Goal: Communication & Community: Answer question/provide support

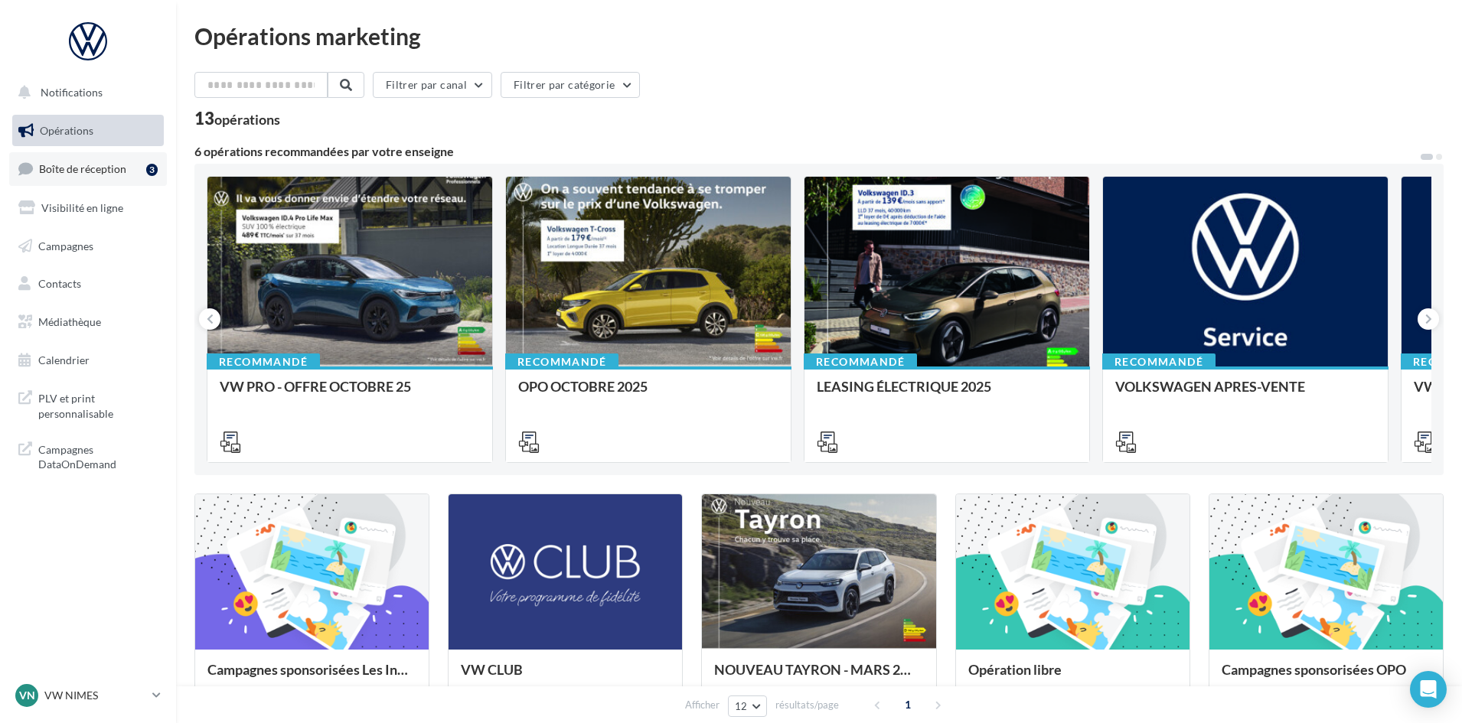
click at [63, 182] on link "Boîte de réception 3" at bounding box center [88, 168] width 158 height 33
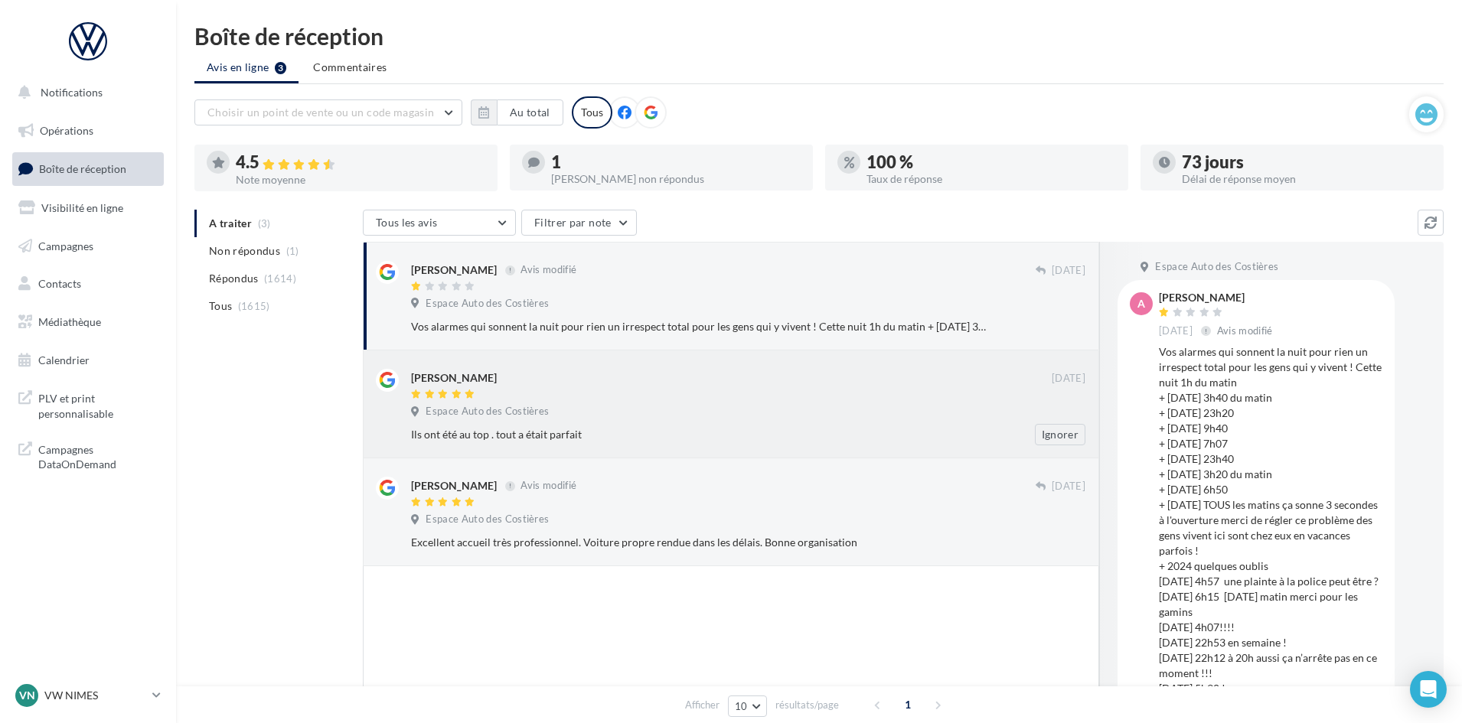
click at [762, 410] on div "Espace Auto des Costières" at bounding box center [748, 413] width 674 height 17
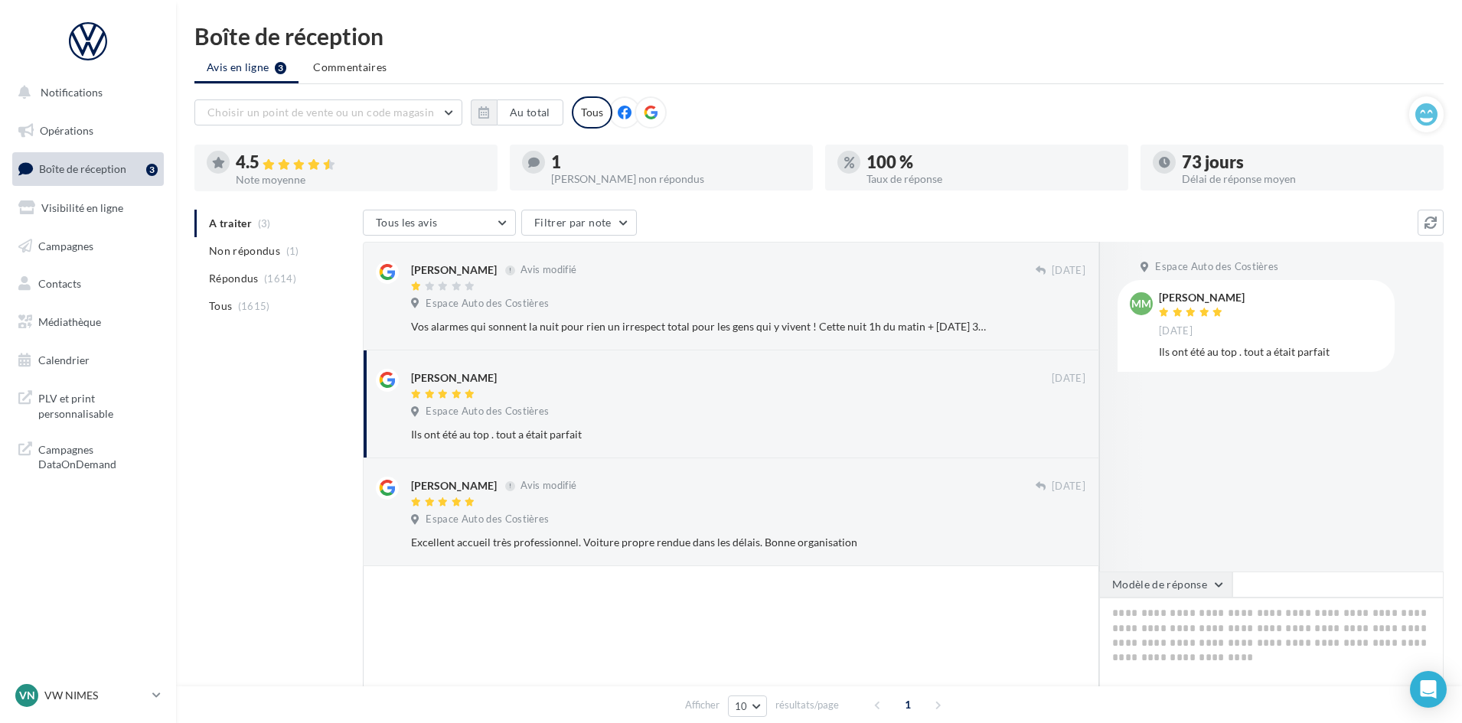
click at [1144, 591] on button "Modèle de réponse" at bounding box center [1165, 585] width 133 height 26
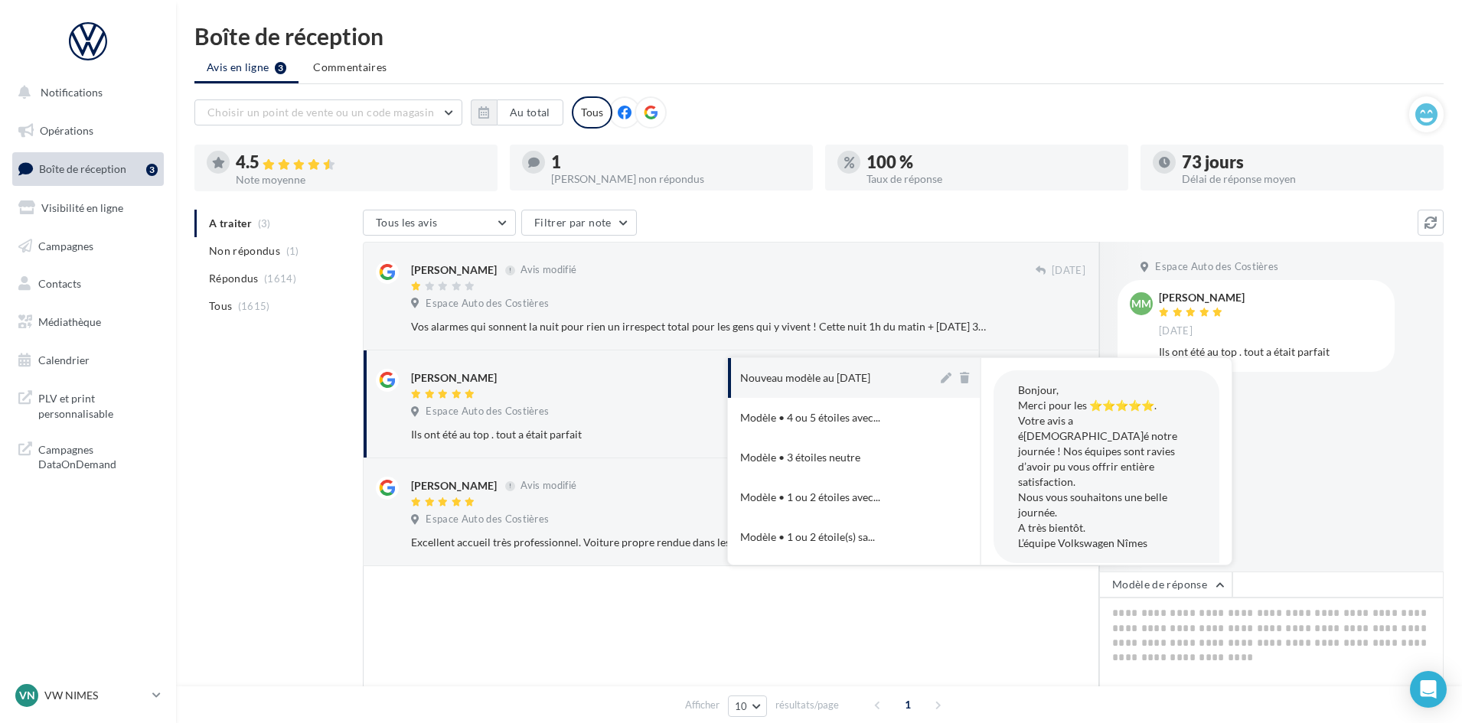
click at [801, 377] on div "Nouveau modèle au [DATE]" at bounding box center [805, 377] width 130 height 15
type textarea "**********"
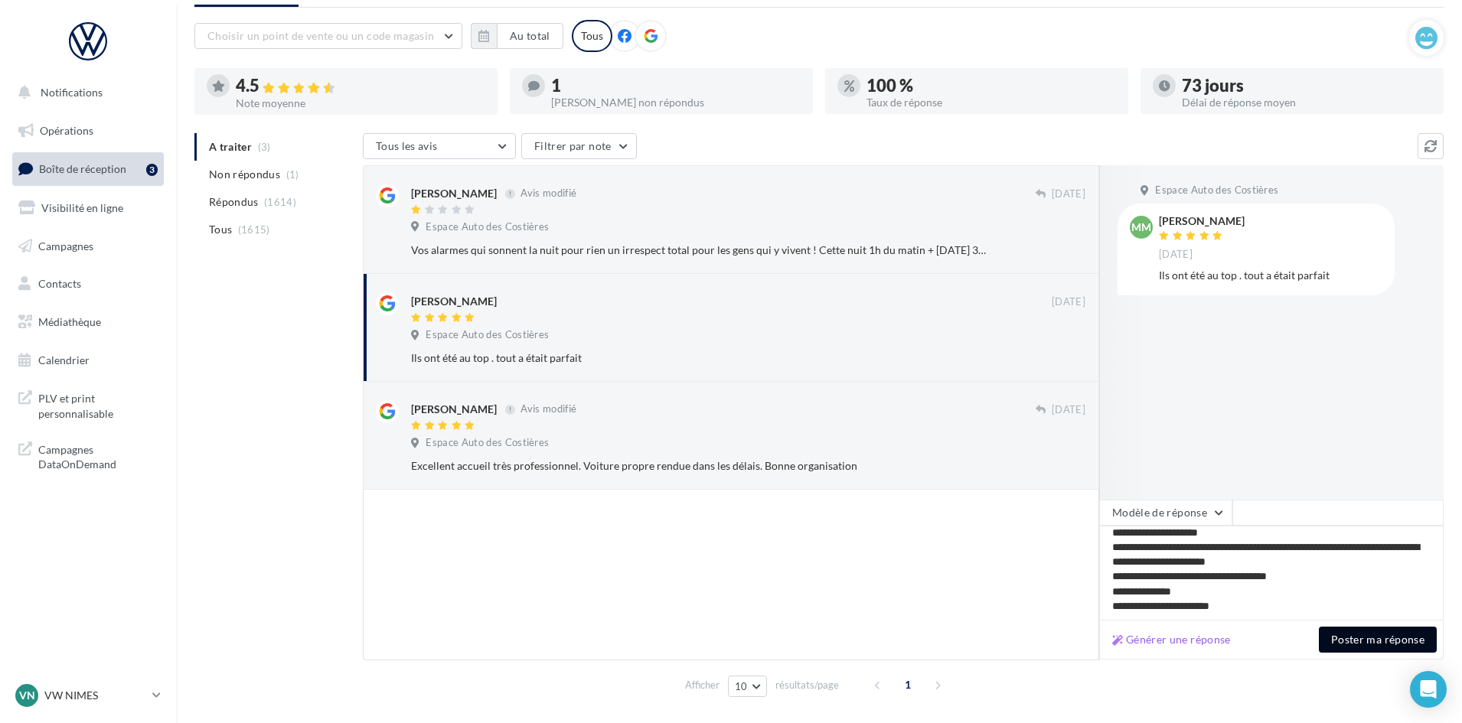
scroll to position [22, 0]
click at [1361, 635] on button "Poster ma réponse" at bounding box center [1378, 640] width 118 height 26
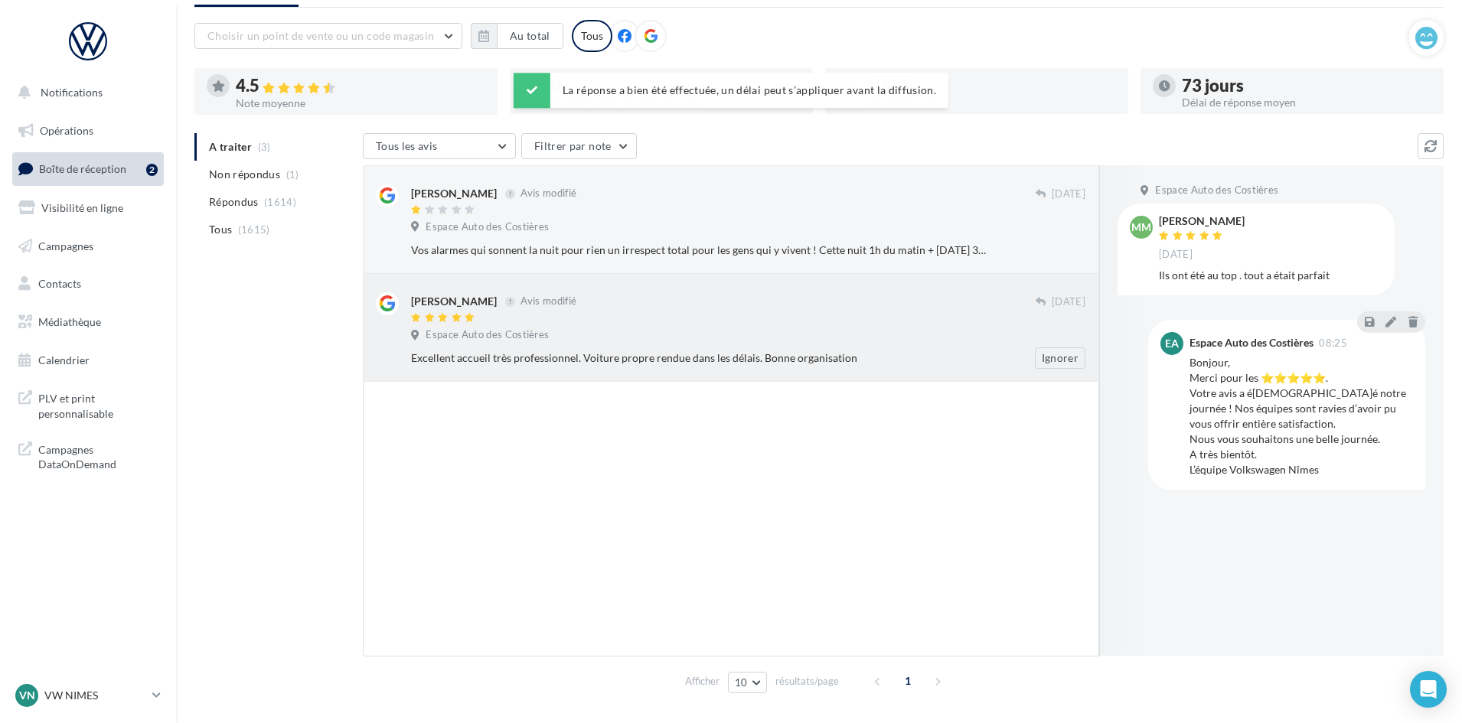
click at [638, 354] on div "Excellent accueil très professionnel. Voiture propre rendue dans les délais. Bo…" at bounding box center [698, 358] width 575 height 15
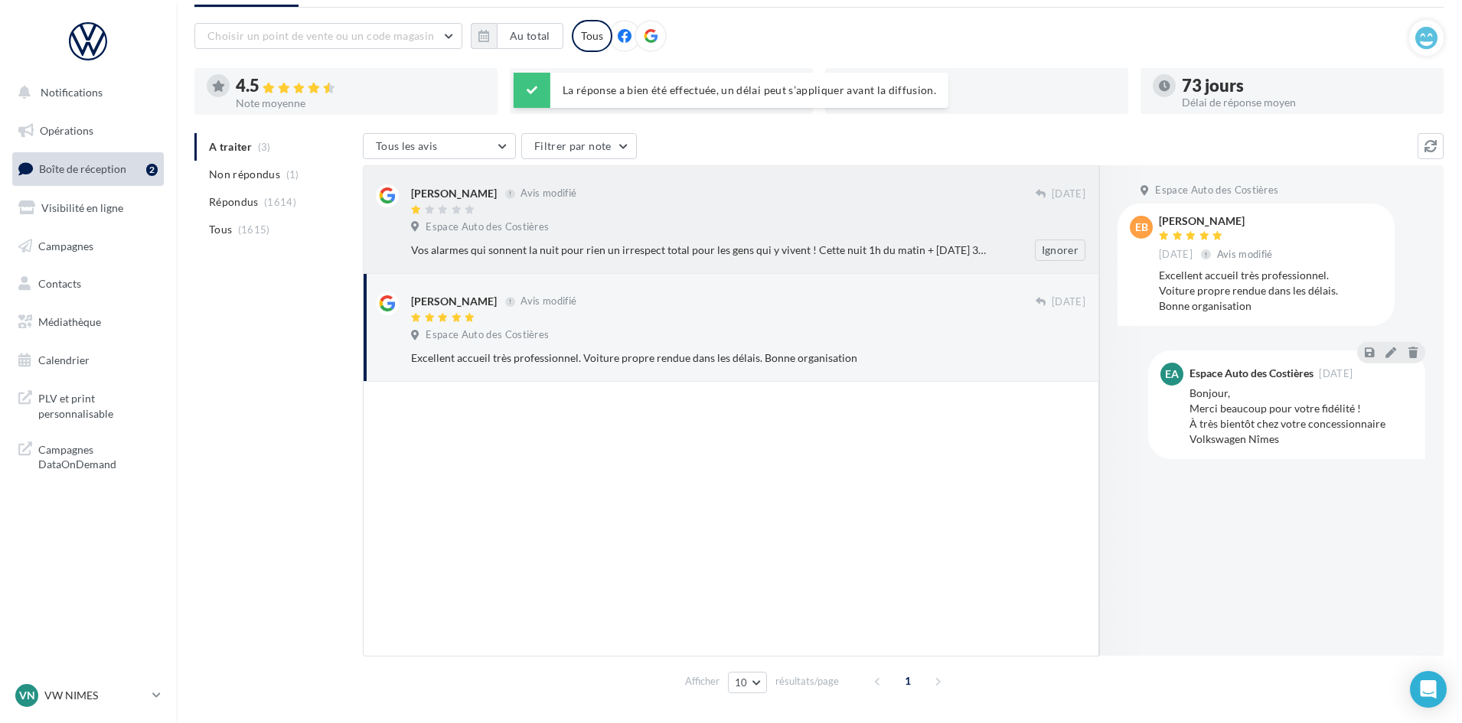
click at [870, 226] on div "Espace Auto des Costières" at bounding box center [748, 228] width 674 height 17
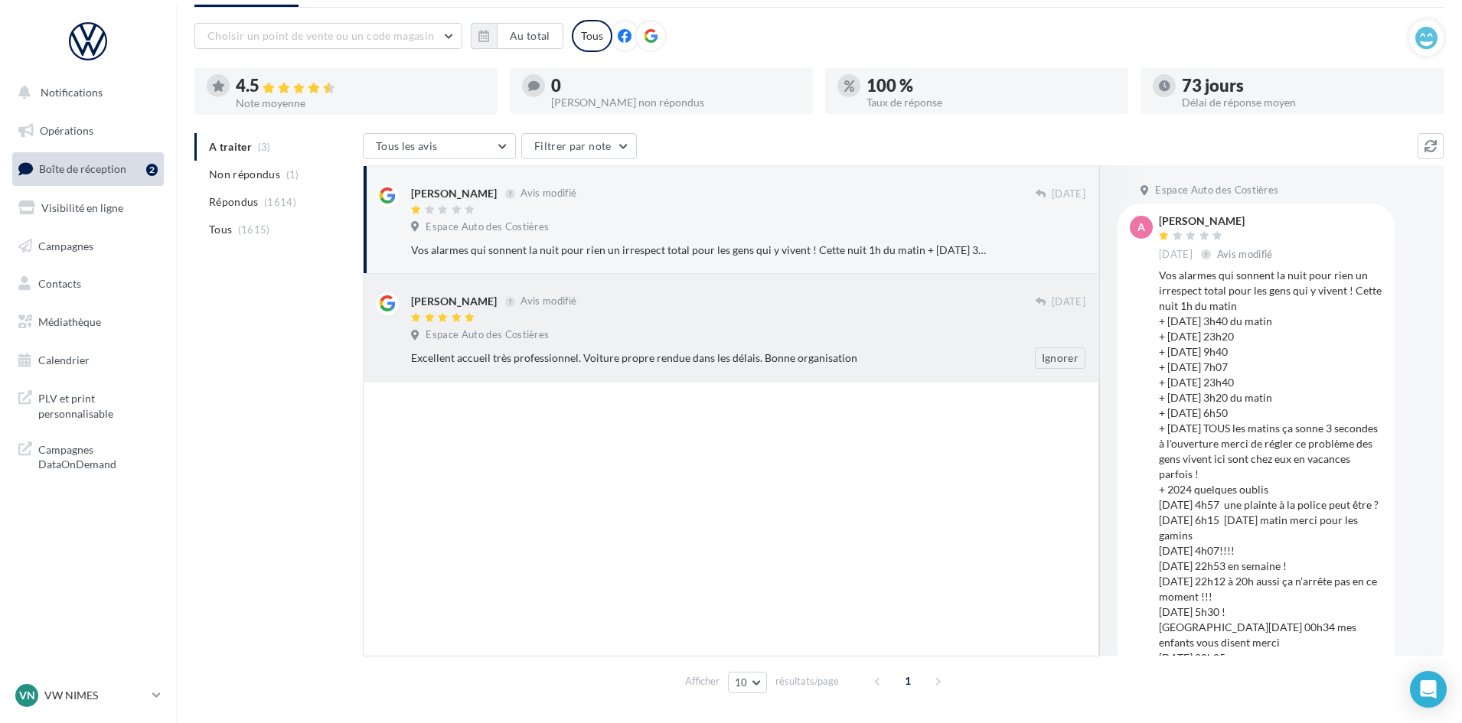
click at [711, 360] on div "Excellent accueil très professionnel. Voiture propre rendue dans les délais. Bo…" at bounding box center [698, 358] width 575 height 15
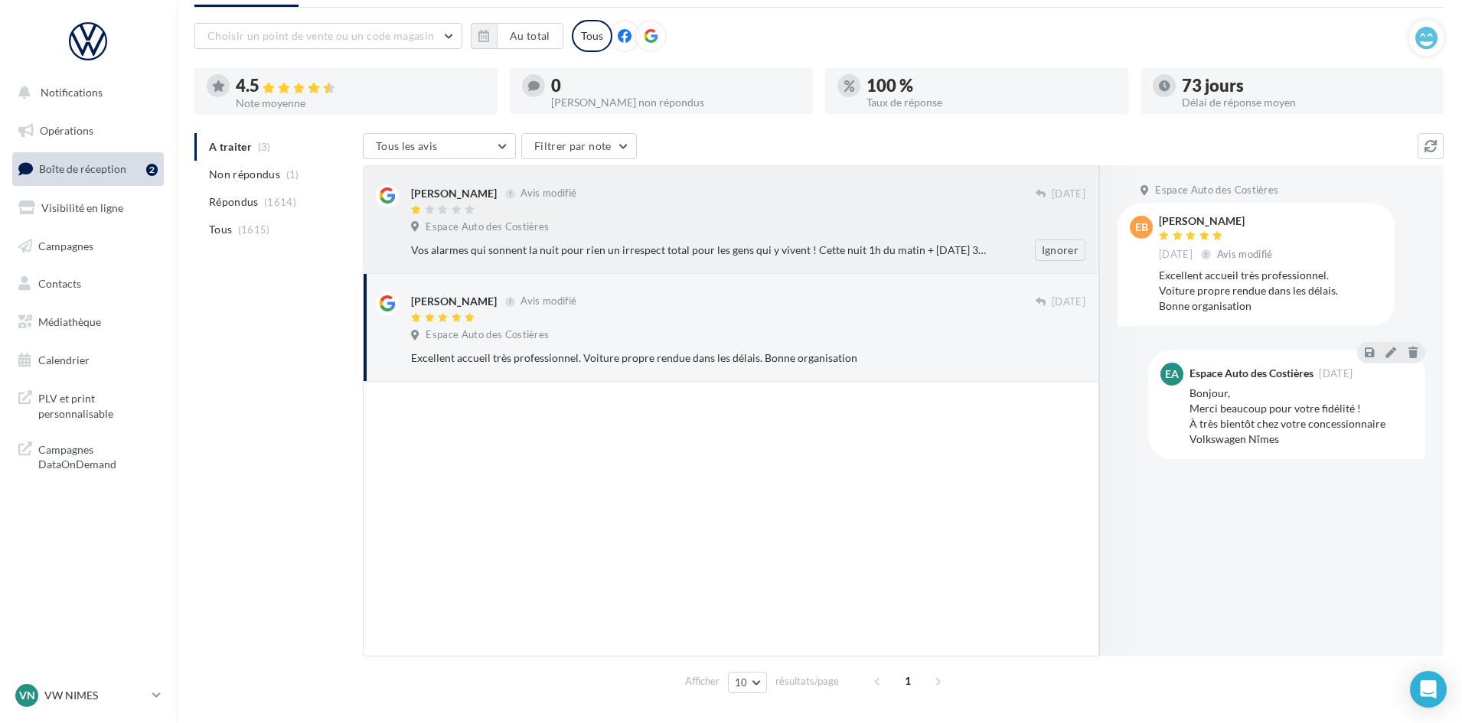
click at [671, 265] on div "[PERSON_NAME] Avis modifié [DATE] Espace Auto des Costières Ignorer" at bounding box center [731, 219] width 736 height 109
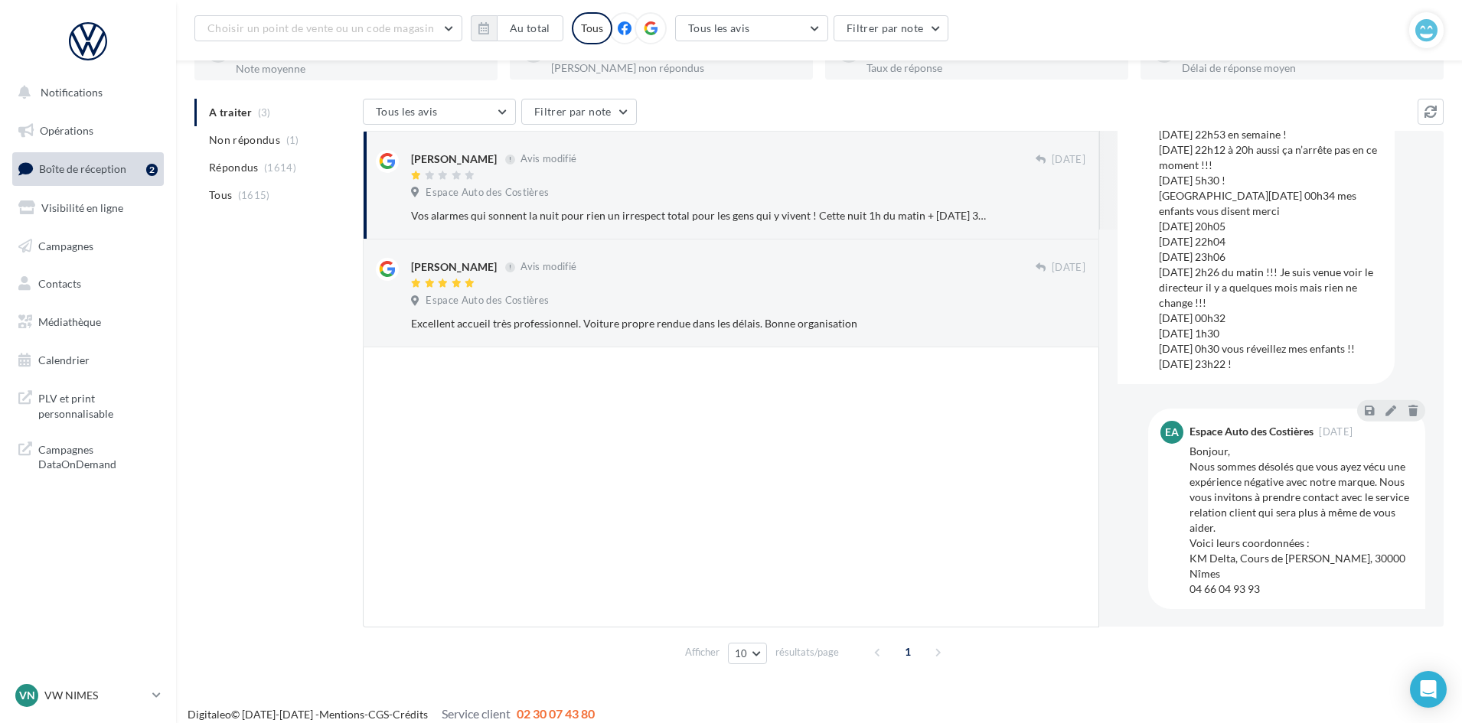
scroll to position [121, 0]
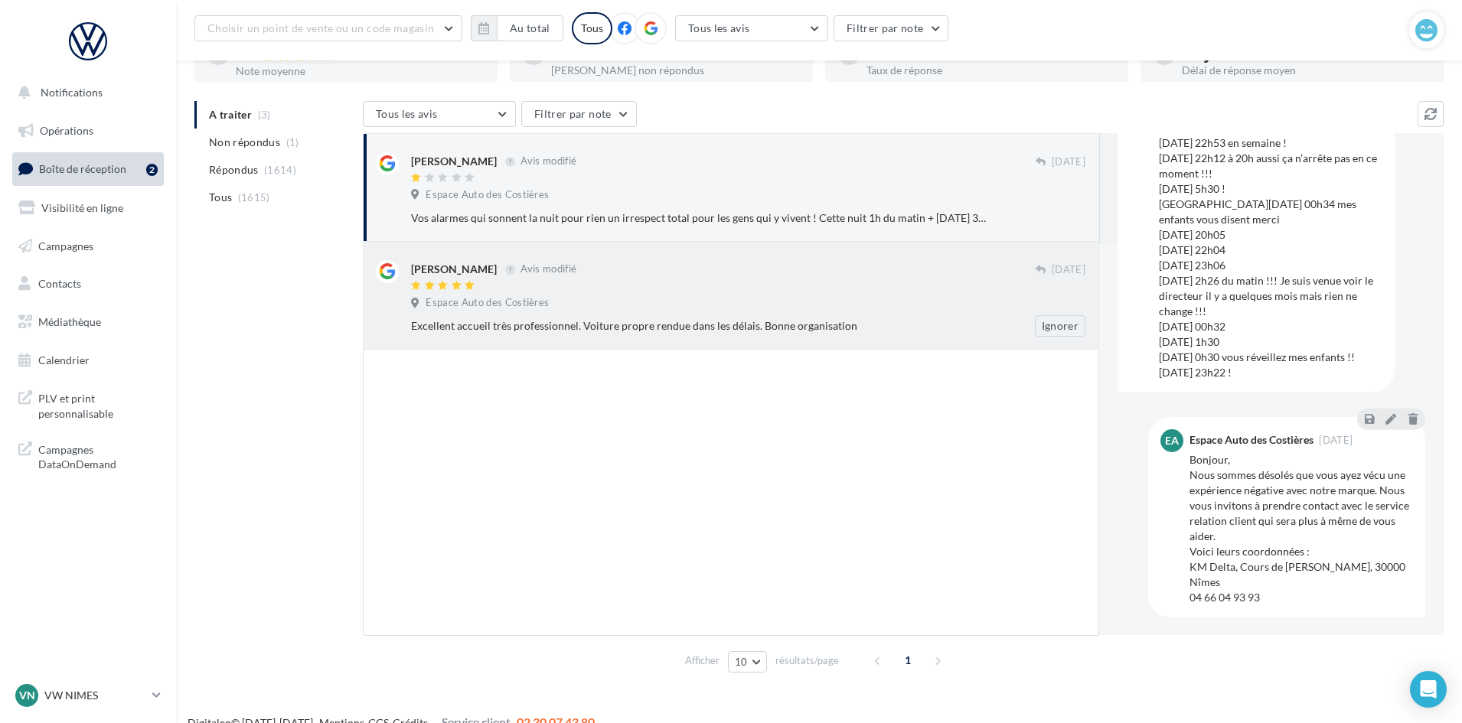
click at [836, 296] on div "[PERSON_NAME] Avis modifié [DATE] Espace Auto des Costières Excellent accueil t…" at bounding box center [748, 298] width 674 height 77
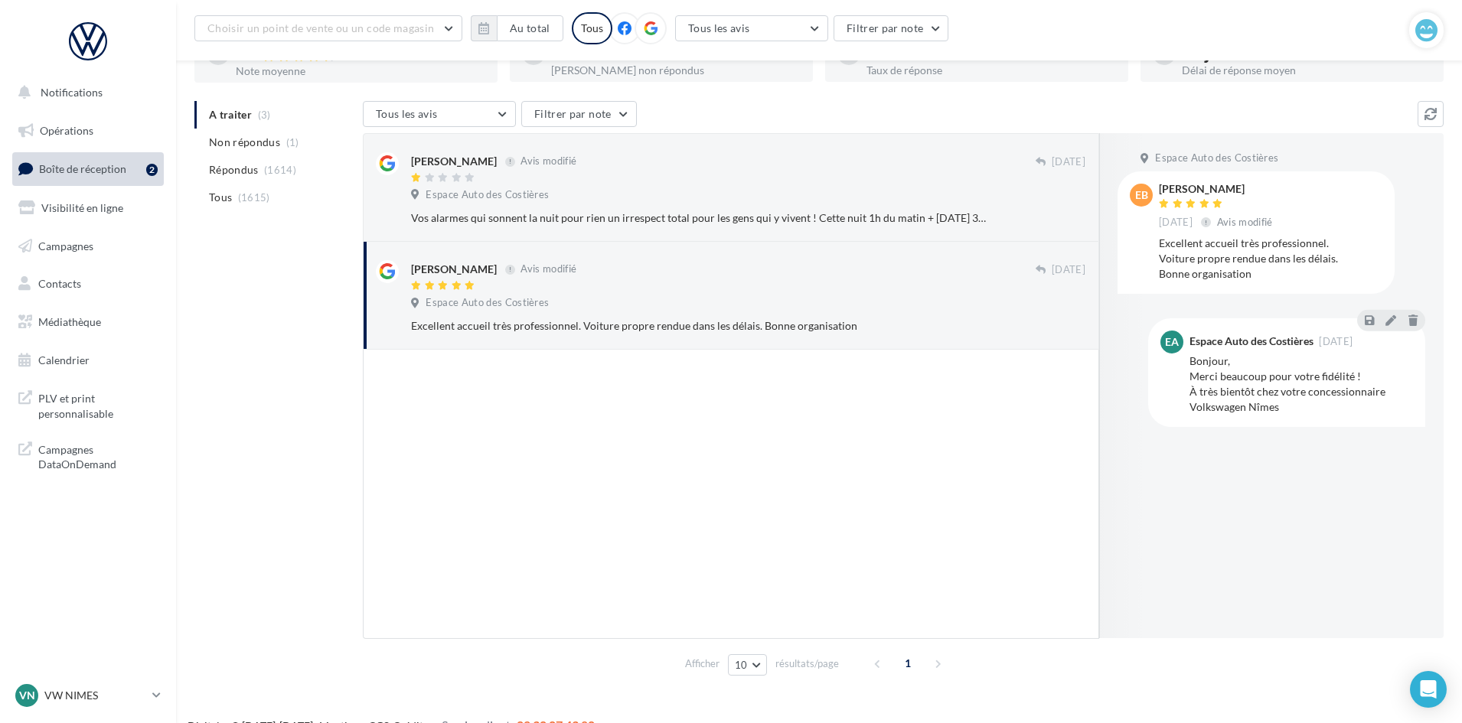
scroll to position [142, 0]
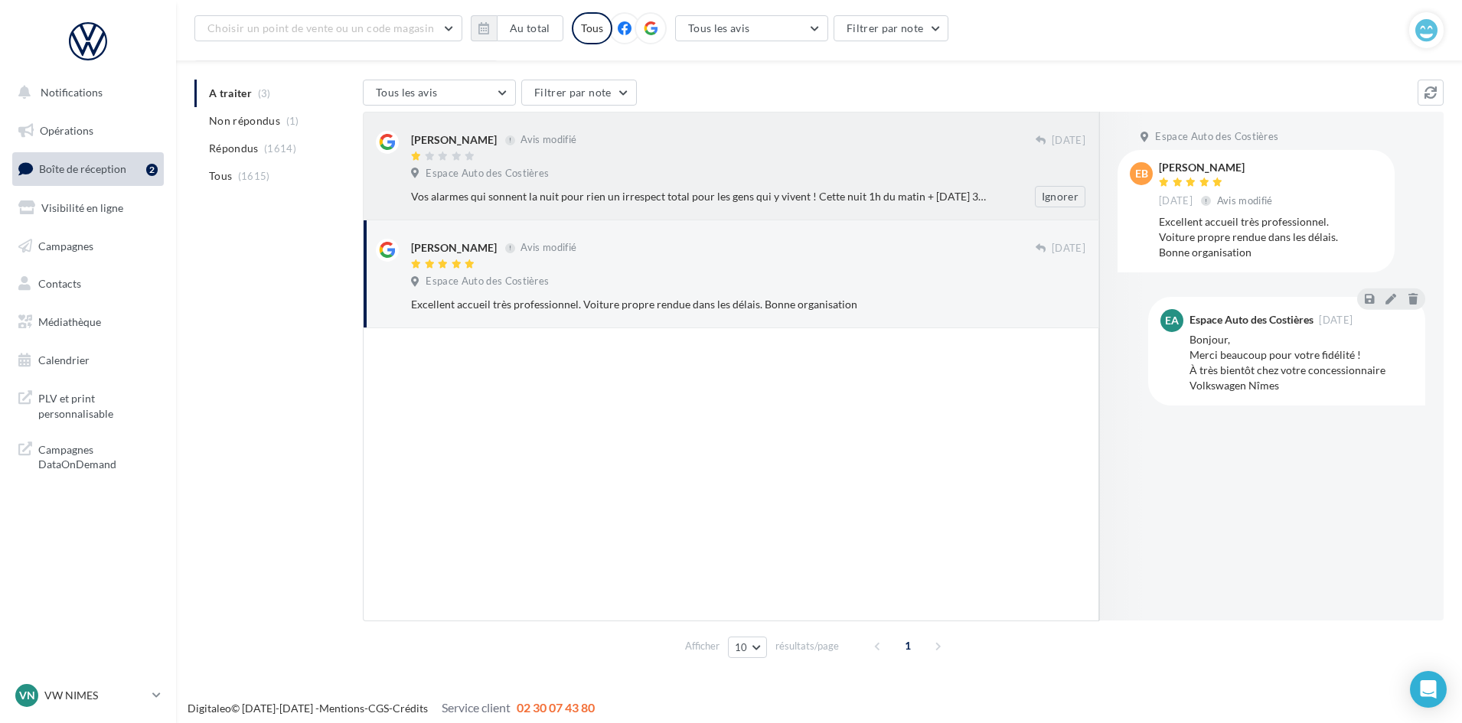
click at [804, 149] on div "[PERSON_NAME] Avis modifié" at bounding box center [723, 147] width 625 height 32
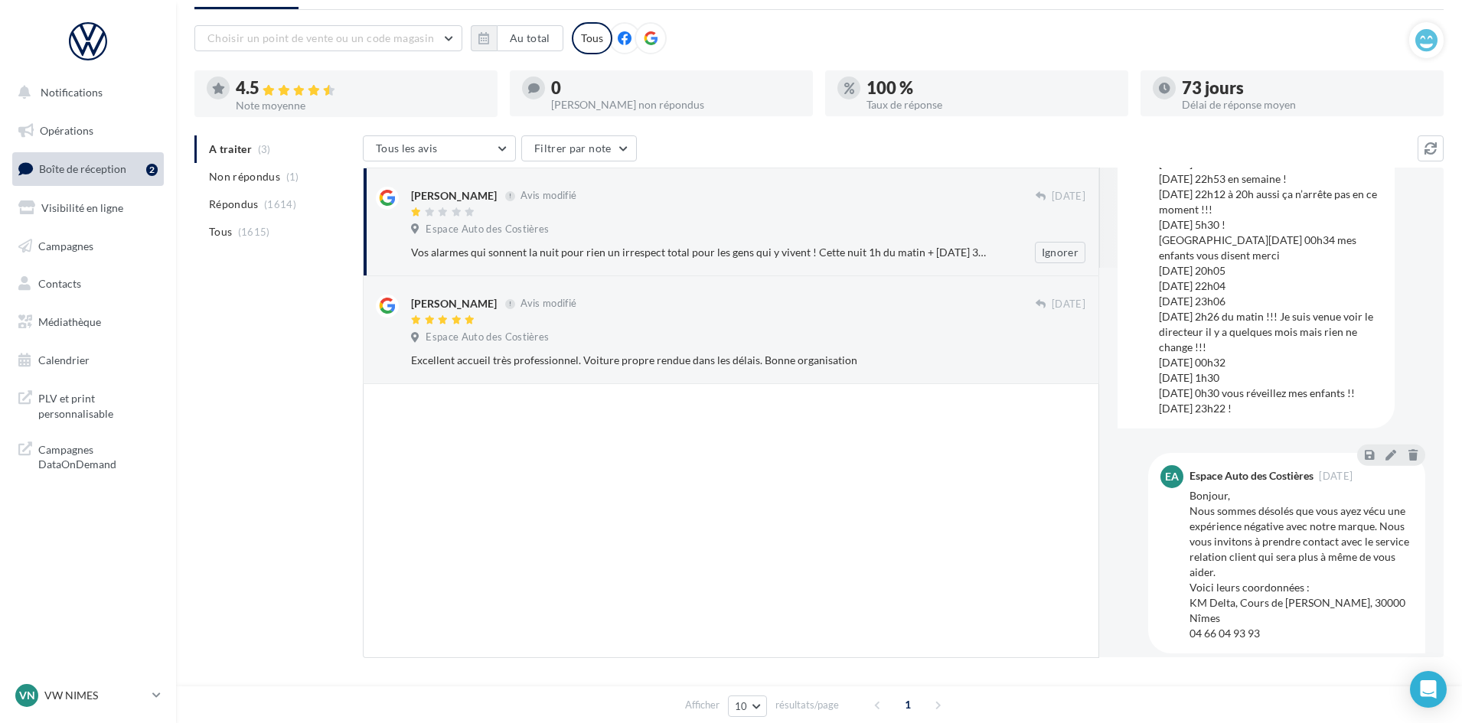
scroll to position [400, 0]
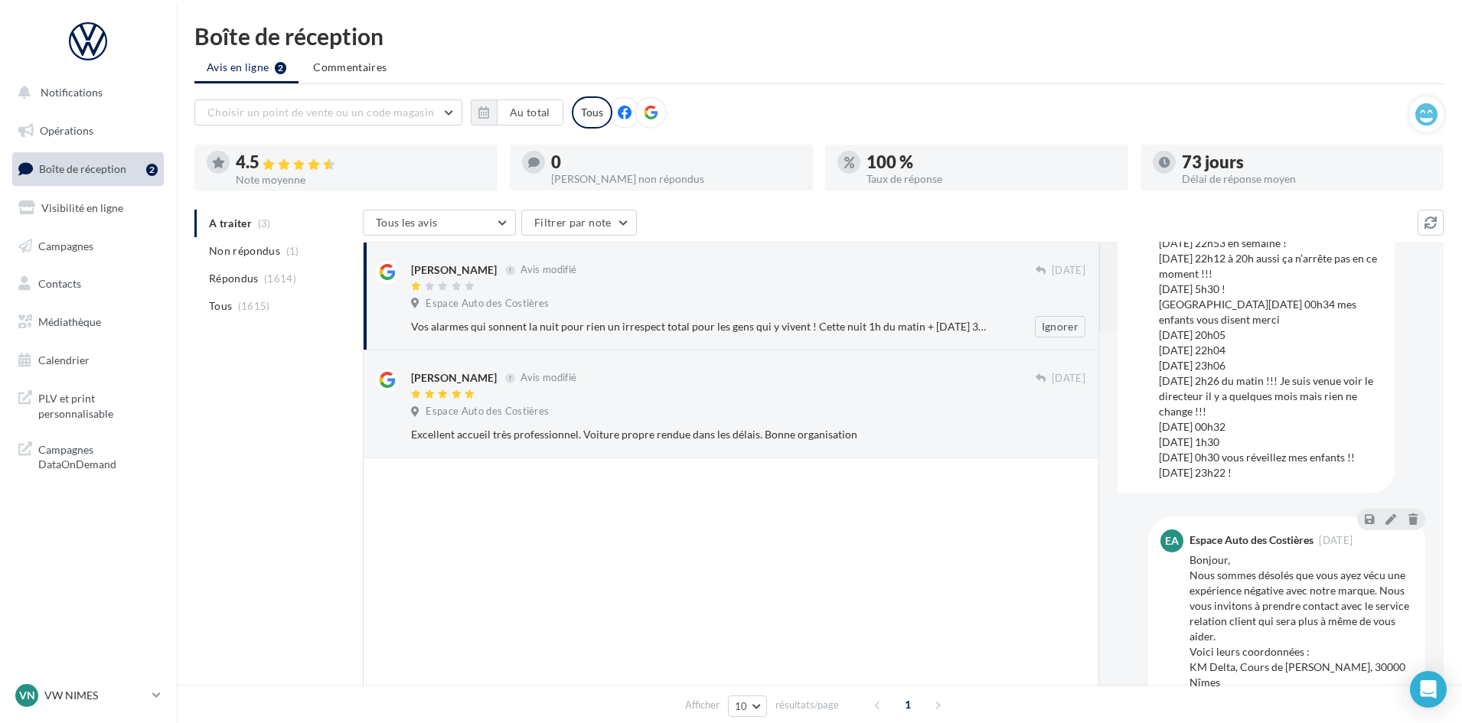
drag, startPoint x: 689, startPoint y: 281, endPoint x: 675, endPoint y: 269, distance: 17.9
click at [688, 268] on div "[PERSON_NAME] Avis modifié" at bounding box center [723, 277] width 625 height 32
click at [837, 421] on div "Espace Auto des Costières" at bounding box center [748, 413] width 674 height 17
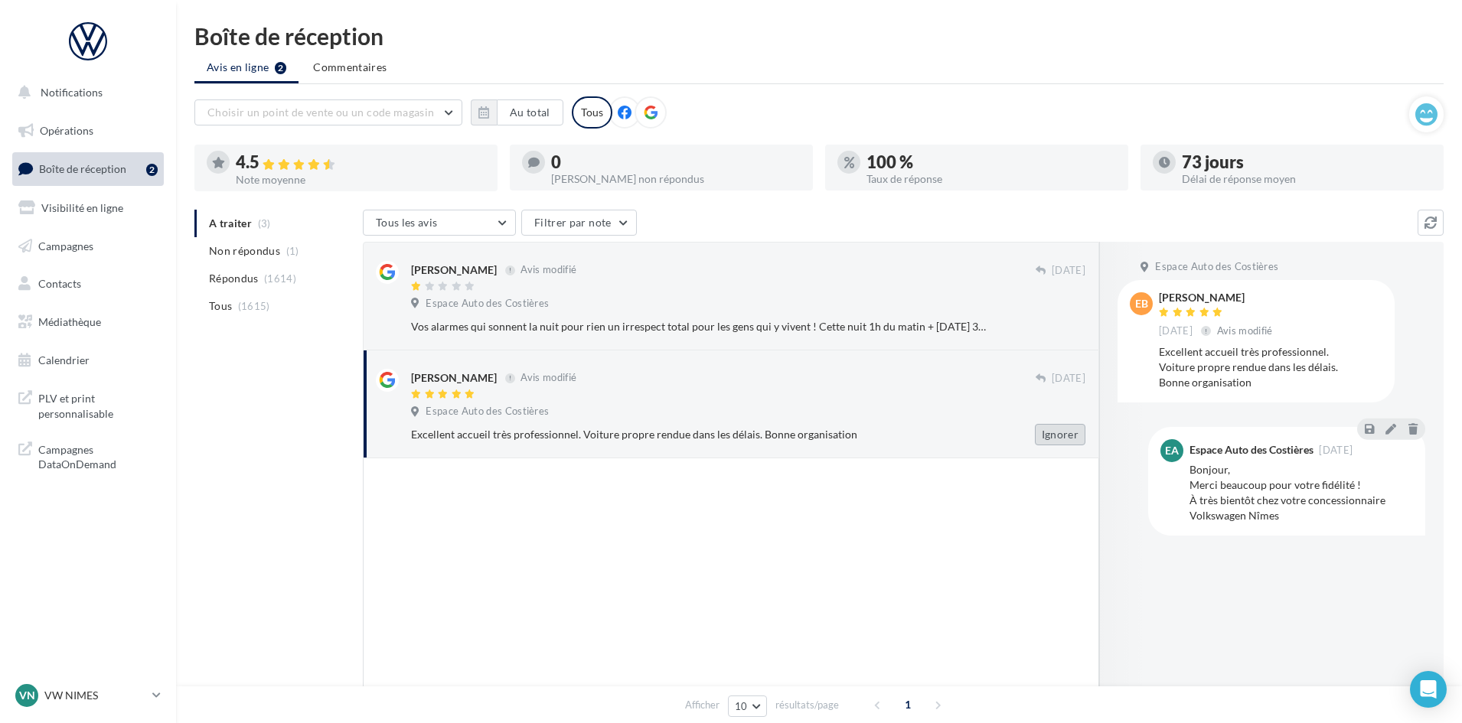
click at [1070, 429] on button "Ignorer" at bounding box center [1060, 434] width 51 height 21
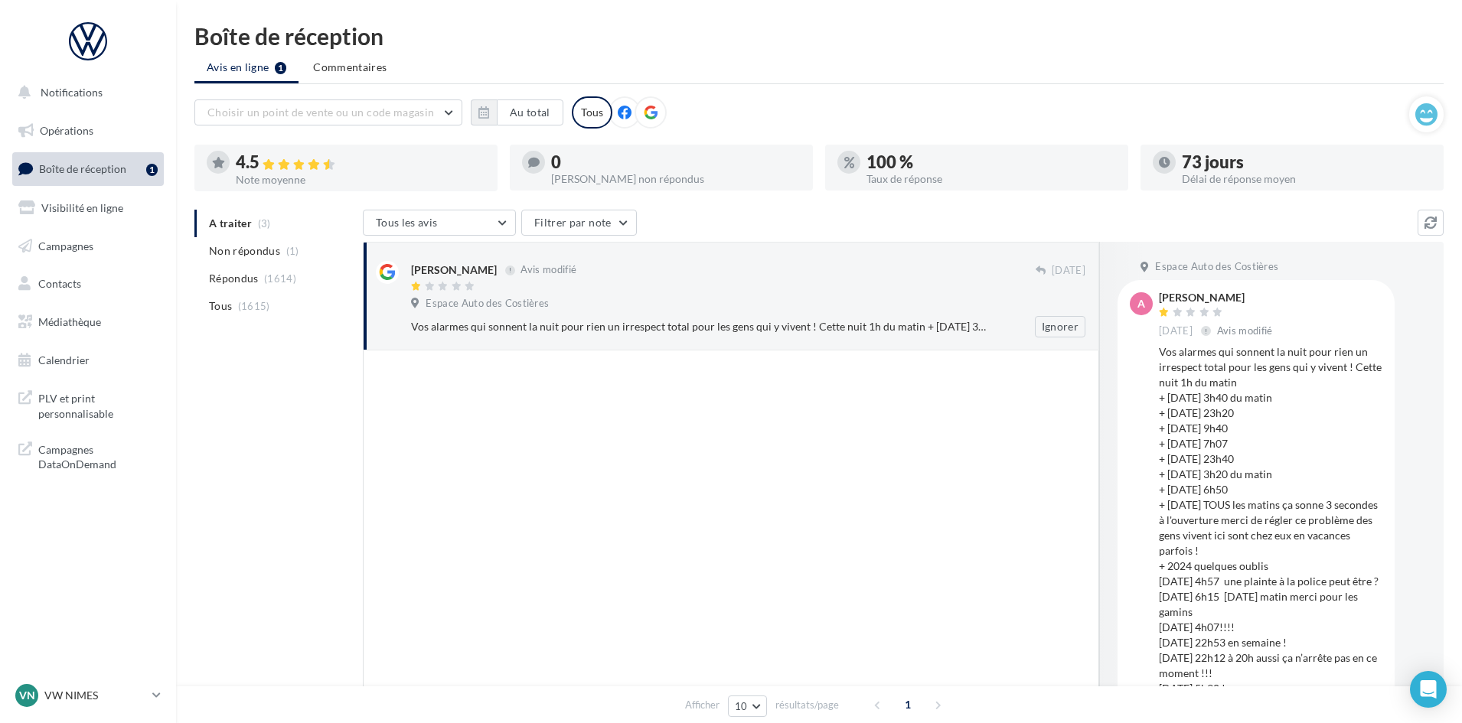
click at [924, 295] on div "[PERSON_NAME] Avis modifié [DATE] Espace Auto des Costières Ignorer" at bounding box center [748, 299] width 674 height 77
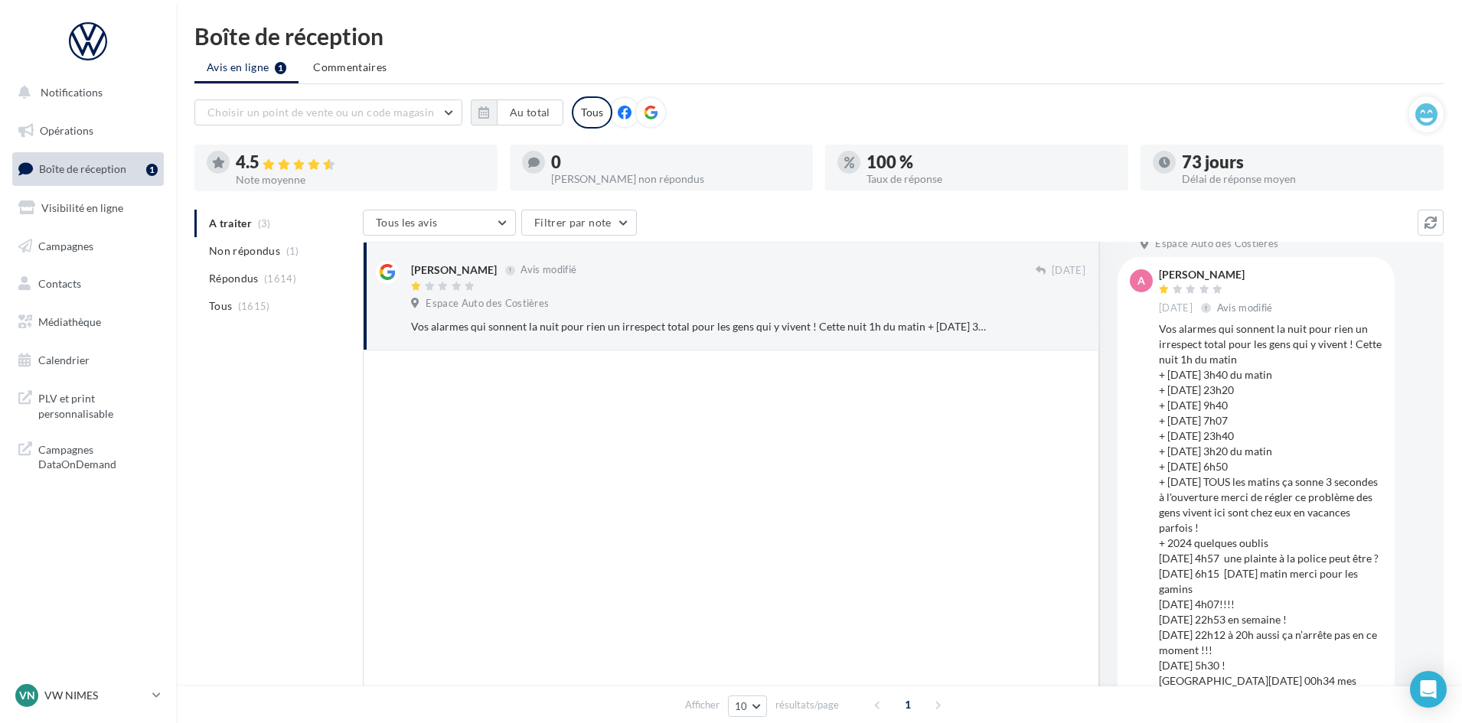
scroll to position [0, 0]
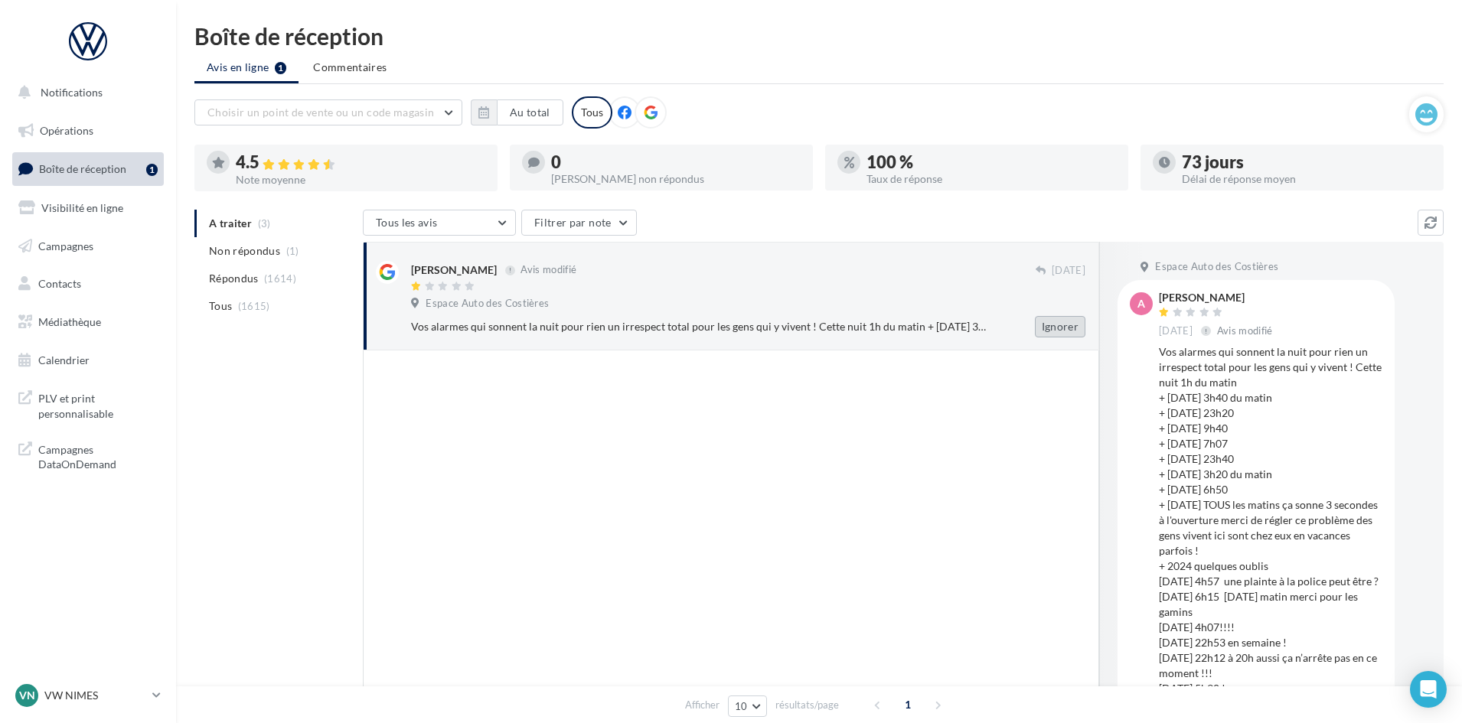
click at [1059, 329] on button "Ignorer" at bounding box center [1060, 326] width 51 height 21
